Goal: Information Seeking & Learning: Learn about a topic

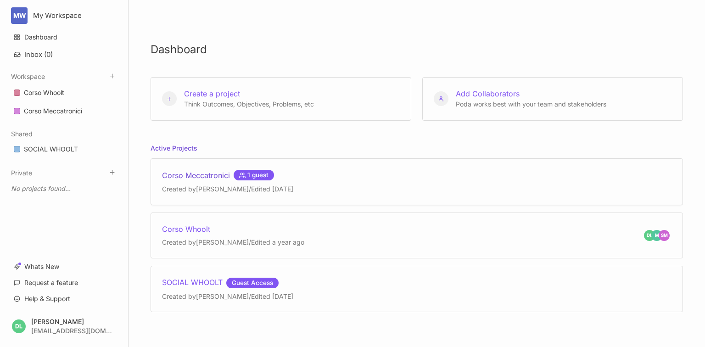
click at [214, 172] on div "Corso Meccatronici 1 guest" at bounding box center [227, 175] width 131 height 11
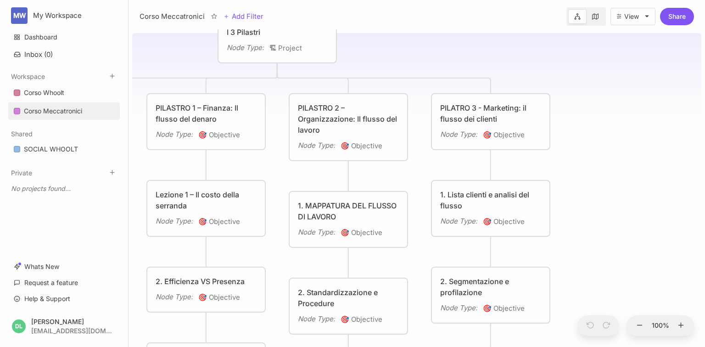
drag, startPoint x: 513, startPoint y: 89, endPoint x: 363, endPoint y: 38, distance: 159.2
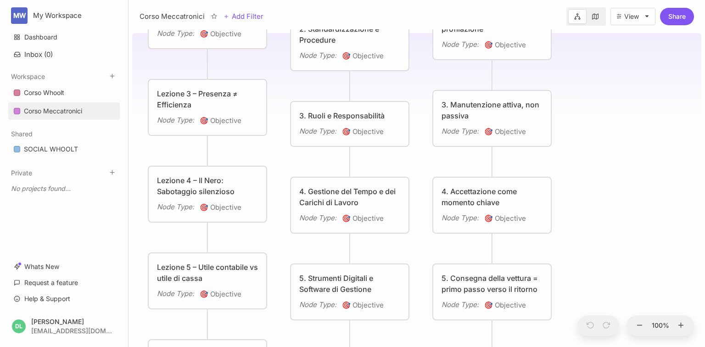
drag, startPoint x: 593, startPoint y: 152, endPoint x: 609, endPoint y: 141, distance: 18.8
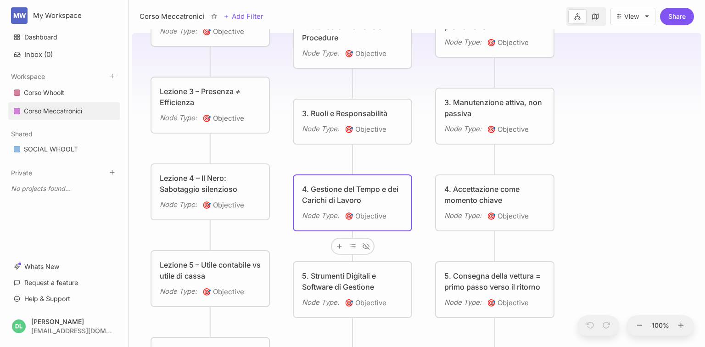
click at [353, 187] on div "4. Gestione del Tempo e dei Carichi di Lavoro" at bounding box center [352, 195] width 101 height 22
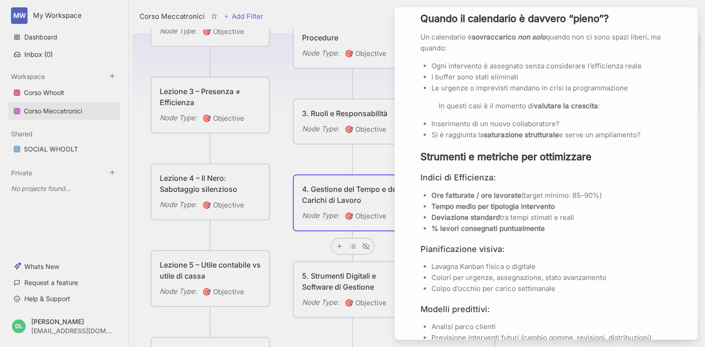
scroll to position [697, 0]
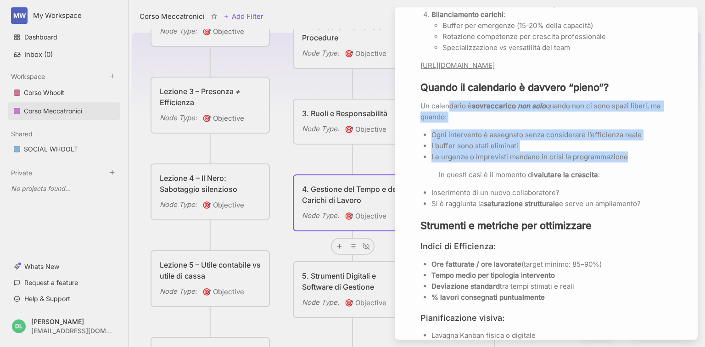
drag, startPoint x: 641, startPoint y: 163, endPoint x: 450, endPoint y: 108, distance: 198.6
click at [450, 108] on div "Una gestione efficace del tempo in officina significa assegnare interventi in b…" at bounding box center [547, 71] width 252 height 909
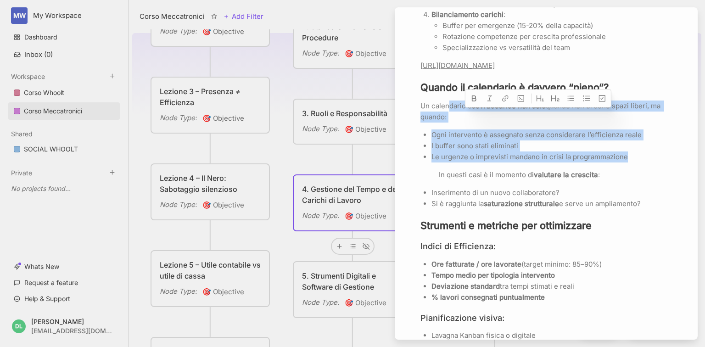
click at [623, 152] on p "I buffer sono stati eliminati" at bounding box center [552, 146] width 241 height 11
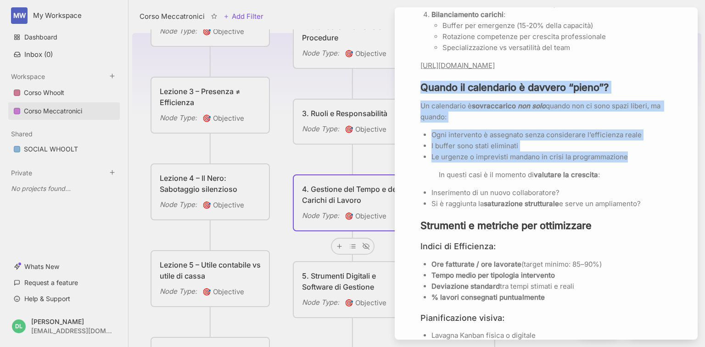
drag, startPoint x: 633, startPoint y: 166, endPoint x: 415, endPoint y: 99, distance: 227.9
click at [415, 99] on div "Add Icon Add Cover 4. Gestione del Tempo e dei Carichi di Lavoro Node Type 🎯 Ob…" at bounding box center [547, 20] width 296 height 1346
copy div "Quando il calendario è davvero “pieno”? Un calendario è sovraccarico non solo q…"
click at [553, 80] on icon at bounding box center [557, 78] width 8 height 8
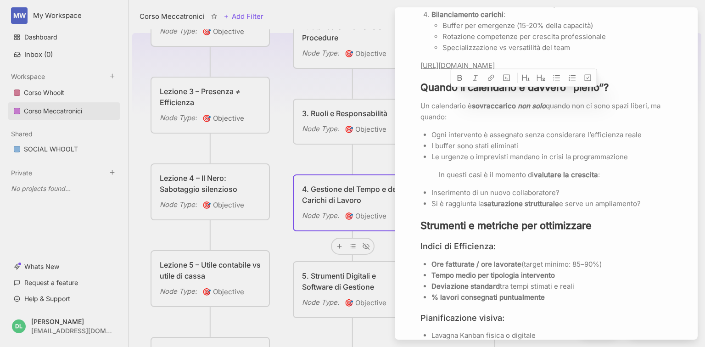
click at [402, 50] on div "Add Icon Add Cover 4. Gestione del Tempo e dei Carichi di Lavoro Node Type 🎯 Ob…" at bounding box center [547, 20] width 296 height 1346
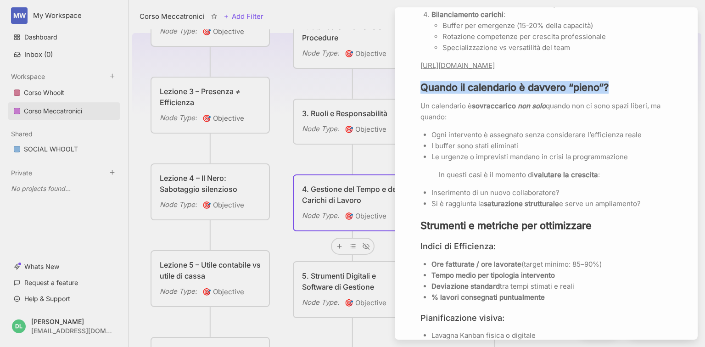
drag, startPoint x: 613, startPoint y: 96, endPoint x: 421, endPoint y: 101, distance: 192.9
click at [421, 94] on h3 "Quando il calendario è davvero “pieno”?" at bounding box center [547, 87] width 252 height 13
copy strong "Quando il calendario è davvero “pieno”?"
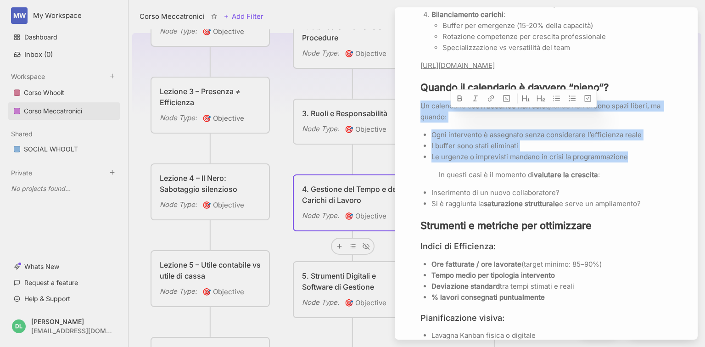
drag, startPoint x: 626, startPoint y: 167, endPoint x: 417, endPoint y: 121, distance: 214.0
click at [417, 121] on div "Add Icon Add Cover 4. Gestione del Tempo e dei Carichi di Lavoro Node Type 🎯 Ob…" at bounding box center [547, 20] width 296 height 1346
copy div "Un calendario è sovraccarico non solo quando non ci sono spazi liberi, ma quand…"
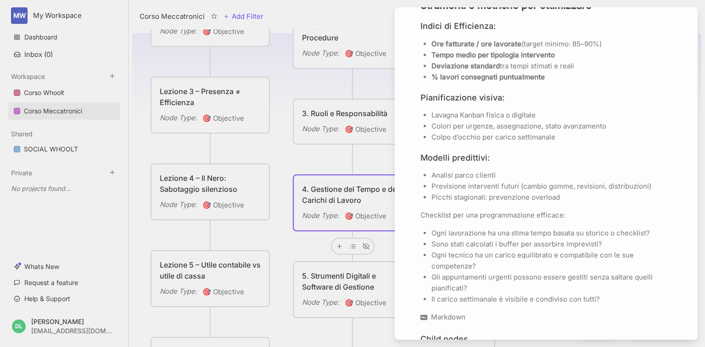
scroll to position [954, 0]
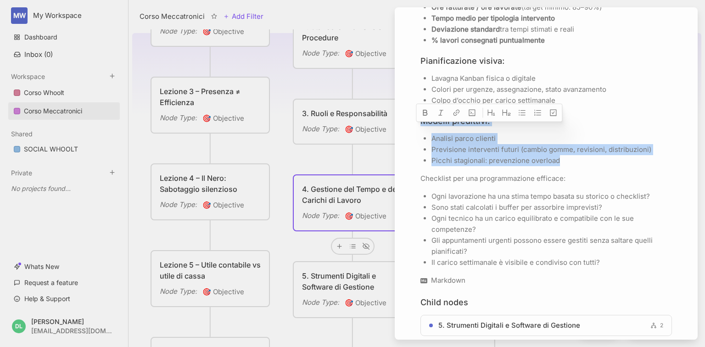
drag, startPoint x: 566, startPoint y: 169, endPoint x: 420, endPoint y: 129, distance: 150.8
copy div "Modelli predittivi: Analisi parco clienti Previsione interventi futuri (cambio …"
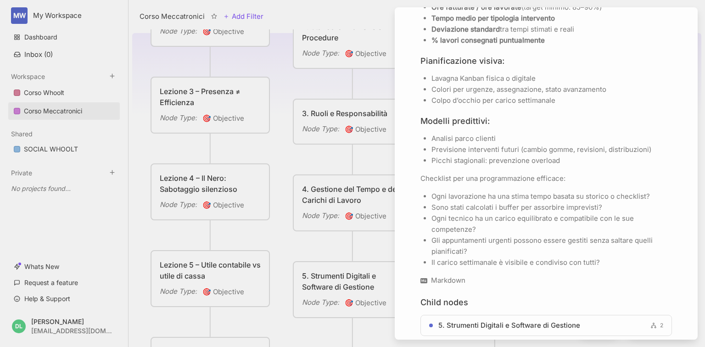
click at [288, 155] on div at bounding box center [352, 173] width 705 height 347
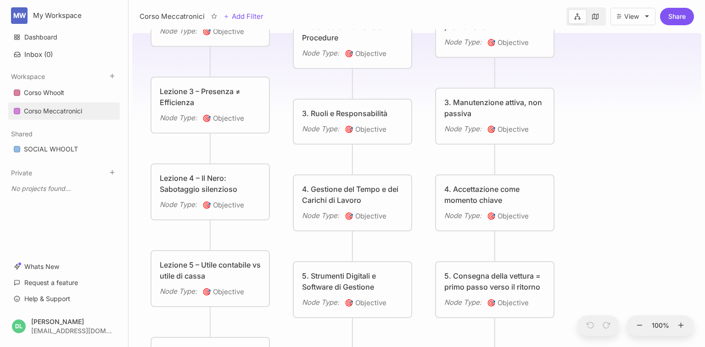
click at [363, 280] on div "5. Strumenti Digitali e Software di Gestione" at bounding box center [352, 281] width 101 height 22
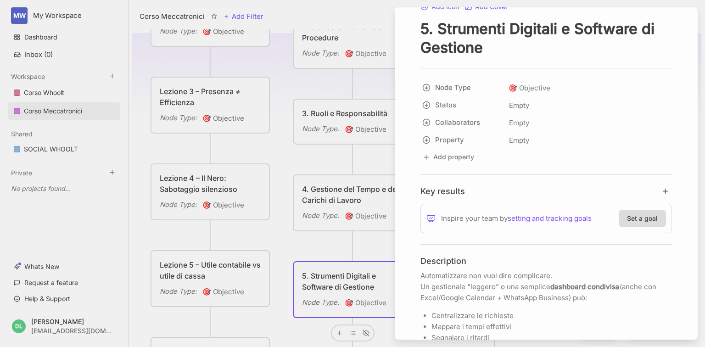
scroll to position [37, 0]
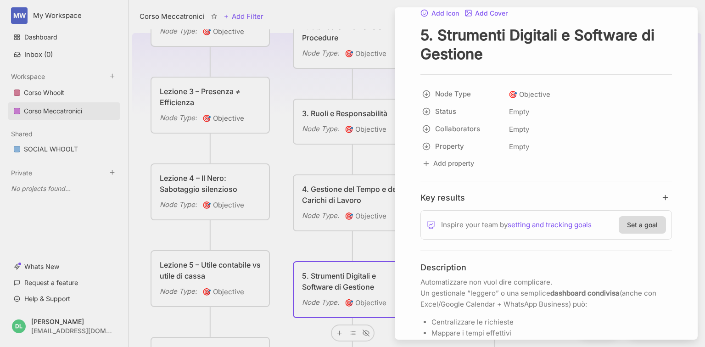
drag, startPoint x: 485, startPoint y: 55, endPoint x: 418, endPoint y: 33, distance: 70.7
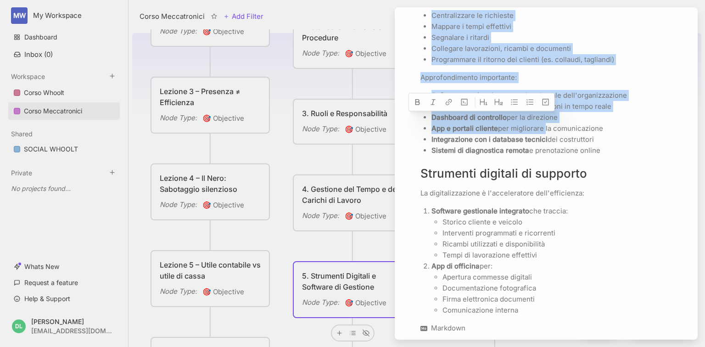
scroll to position [367, 0]
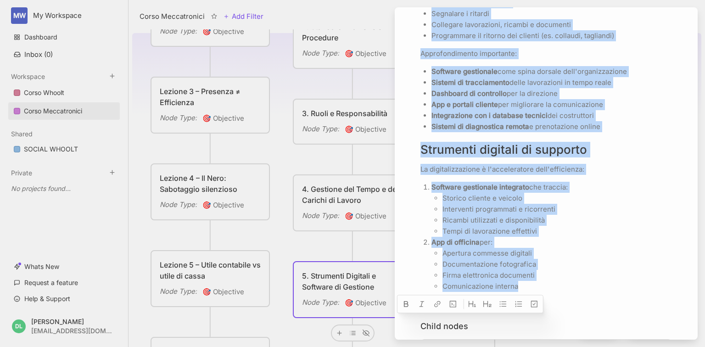
drag, startPoint x: 421, startPoint y: 97, endPoint x: 578, endPoint y: 282, distance: 243.1
click at [578, 282] on div "Automatizzare non vuol dire complicare. Un gestionale “leggero” o una semplice …" at bounding box center [547, 119] width 252 height 346
copy div "Loremipsumdol sit amet cons adipiscing. El seddoeiusm “tempori” u lab etdolore …"
